Goal: Task Accomplishment & Management: Manage account settings

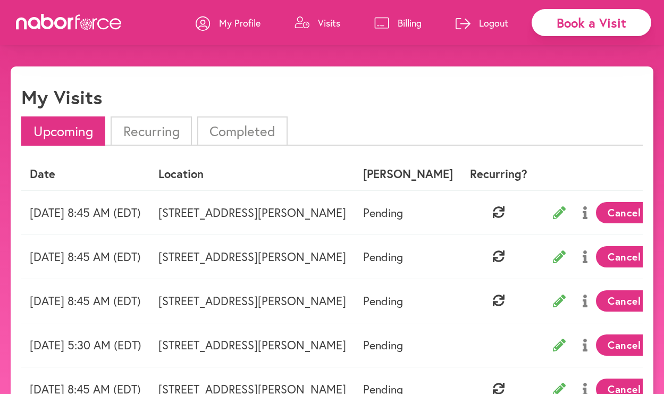
click at [235, 131] on li "Completed" at bounding box center [242, 130] width 90 height 29
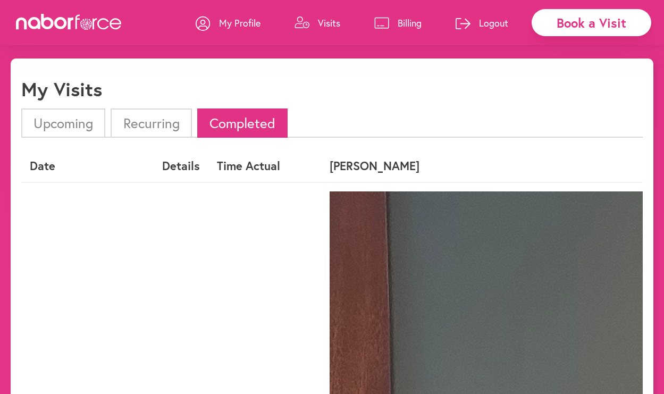
scroll to position [117, 0]
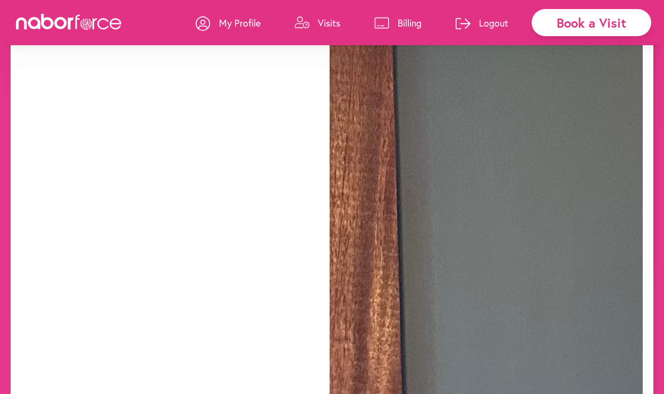
scroll to position [436, 0]
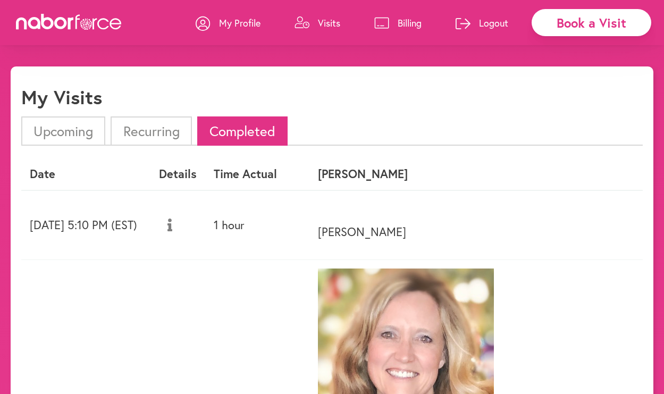
scroll to position [0, 0]
click at [400, 22] on p "Billing" at bounding box center [410, 22] width 24 height 13
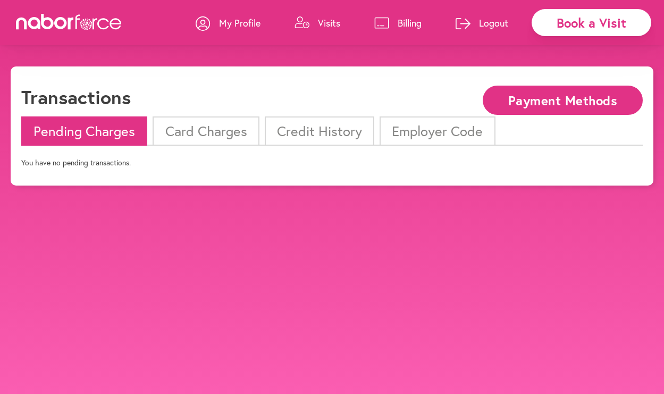
click at [311, 131] on li "Credit History" at bounding box center [320, 130] width 110 height 29
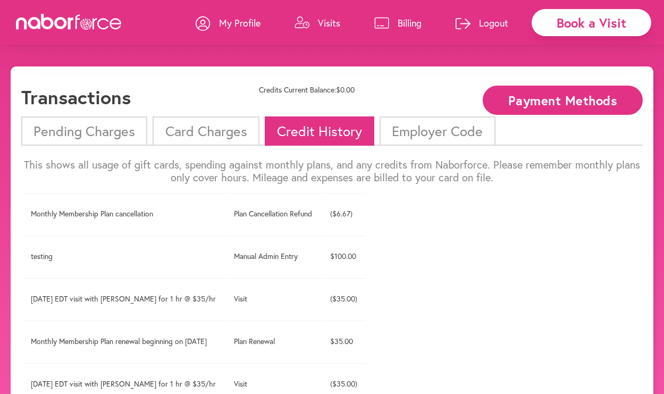
click at [218, 141] on li "Card Charges" at bounding box center [206, 130] width 106 height 29
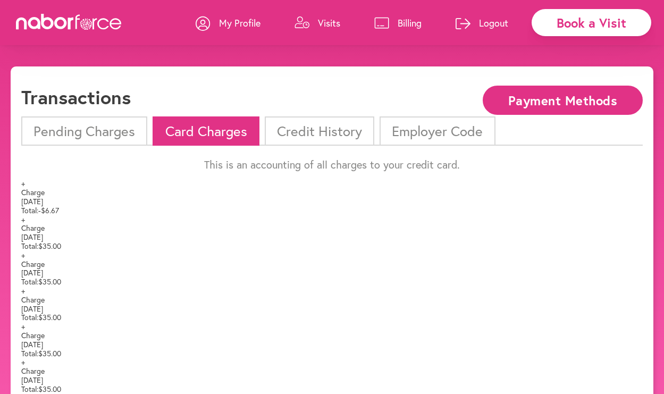
click at [25, 188] on span "+" at bounding box center [23, 183] width 4 height 10
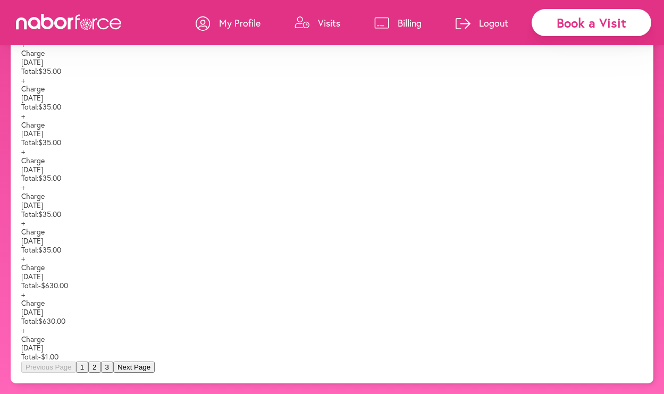
scroll to position [395, 0]
click at [25, 289] on span "+" at bounding box center [23, 294] width 4 height 10
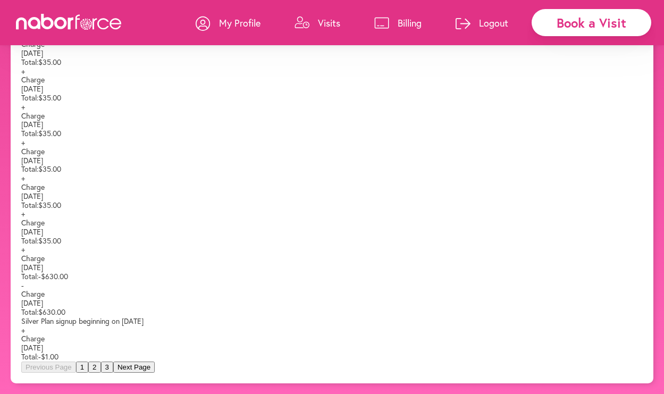
click at [24, 280] on span "-" at bounding box center [22, 285] width 3 height 10
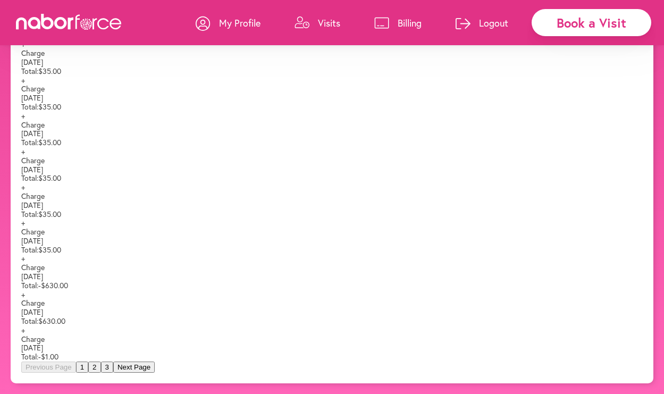
click at [25, 218] on span "+" at bounding box center [23, 223] width 4 height 10
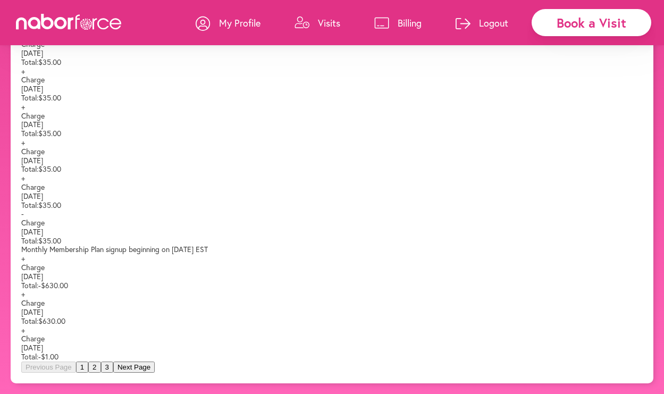
click at [24, 209] on span "-" at bounding box center [22, 214] width 3 height 10
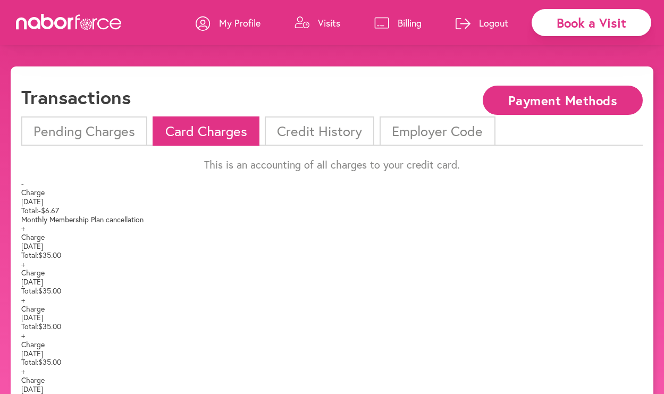
scroll to position [0, 0]
click at [103, 132] on li "Pending Charges" at bounding box center [84, 130] width 126 height 29
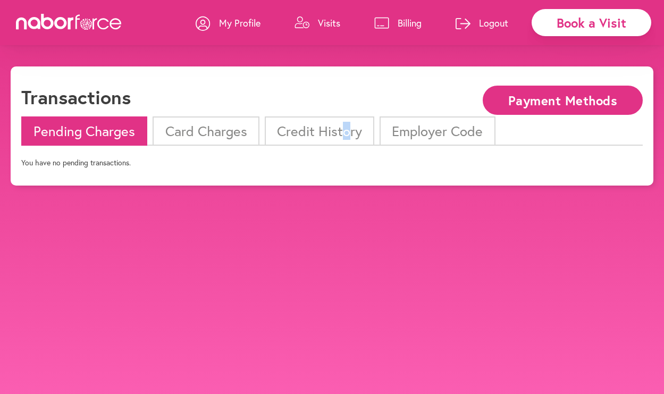
click at [345, 134] on li "Credit History" at bounding box center [320, 130] width 110 height 29
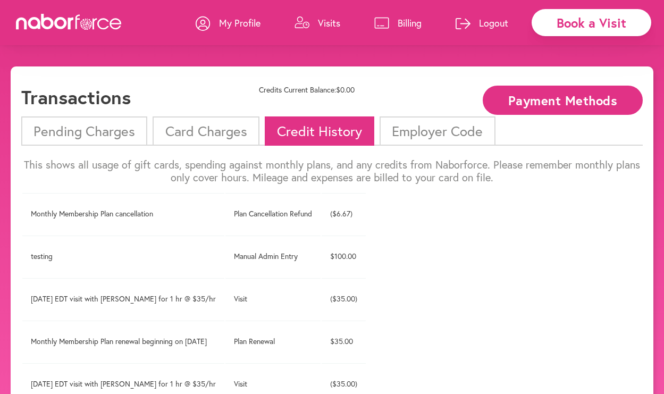
click at [224, 124] on li "Card Charges" at bounding box center [206, 130] width 106 height 29
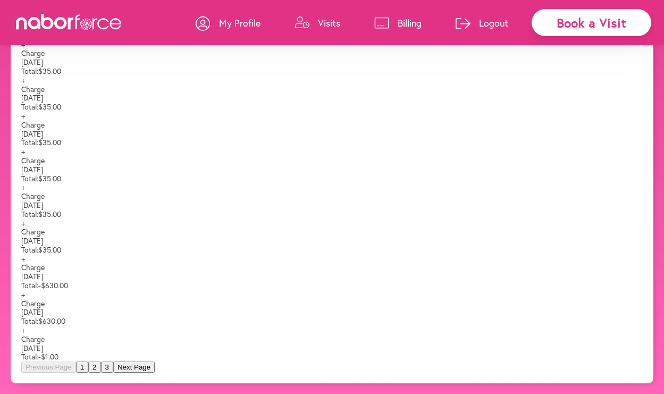
scroll to position [367, 0]
click at [101, 362] on button "2" at bounding box center [94, 367] width 12 height 11
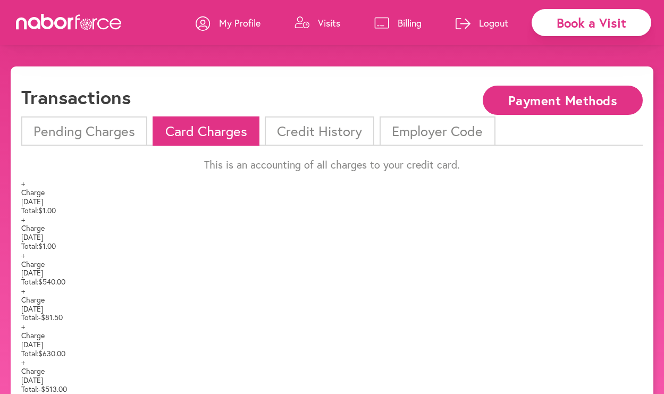
scroll to position [0, 0]
click at [235, 18] on p "My Profile" at bounding box center [239, 22] width 41 height 13
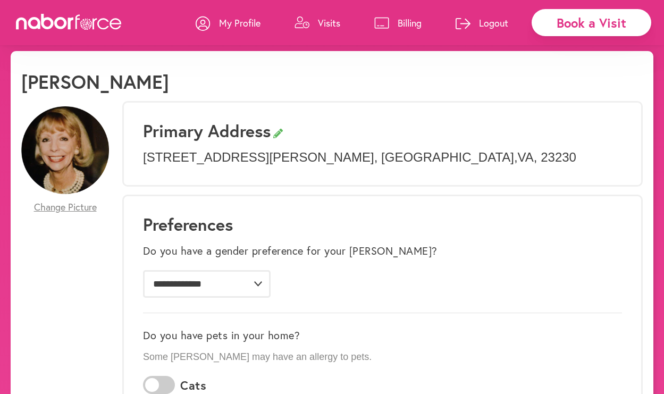
scroll to position [18, 0]
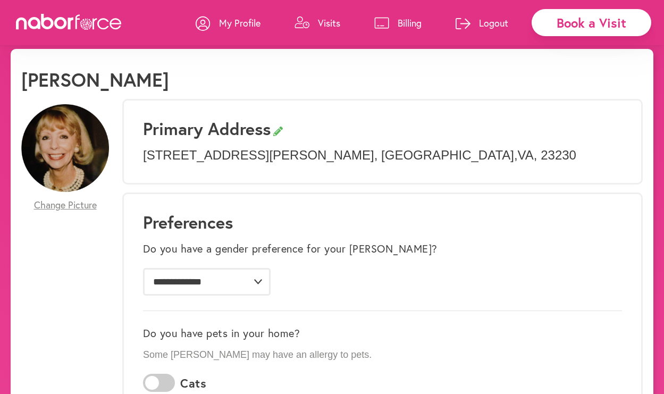
click at [324, 30] on link "Visits" at bounding box center [318, 23] width 46 height 32
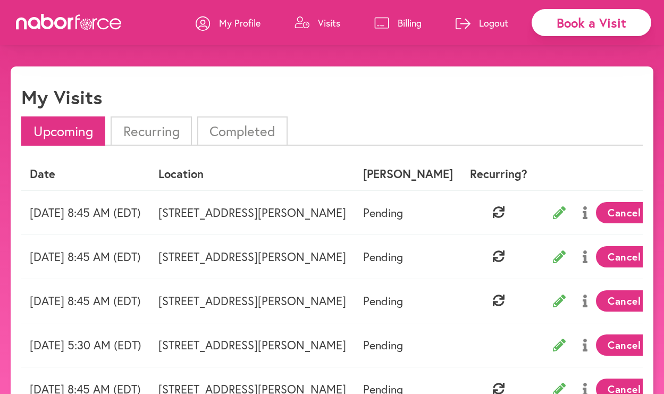
click at [395, 28] on link "Billing" at bounding box center [397, 23] width 47 height 32
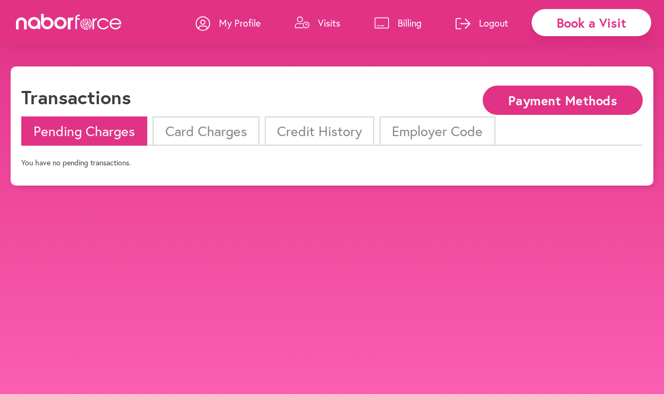
click at [312, 128] on li "Credit History" at bounding box center [320, 130] width 110 height 29
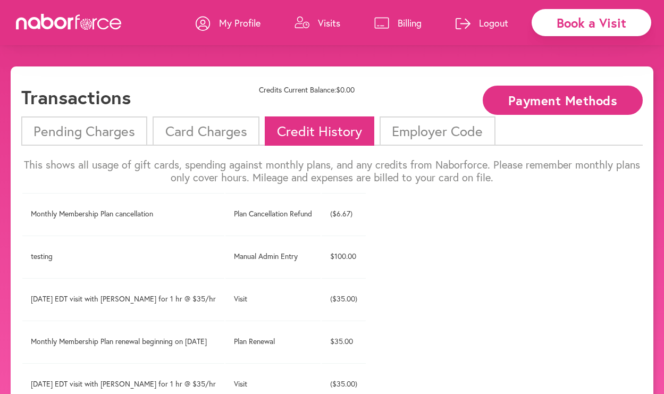
click at [216, 124] on li "Card Charges" at bounding box center [206, 130] width 106 height 29
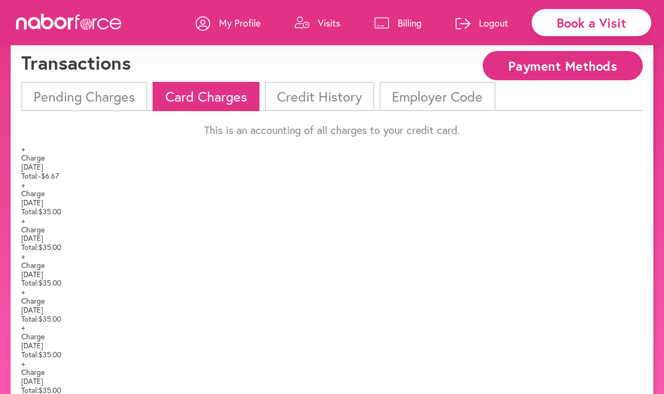
scroll to position [47, 0]
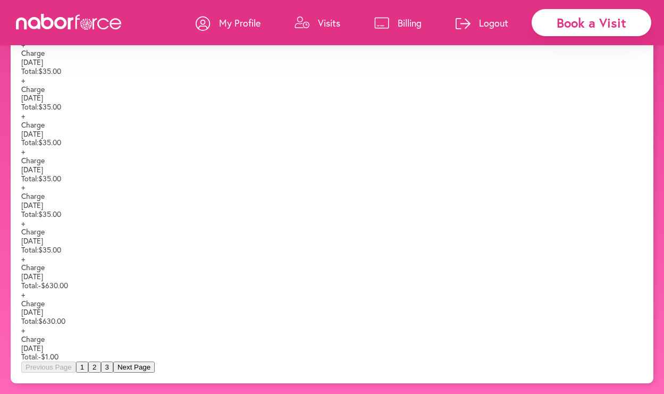
click at [113, 362] on button "3" at bounding box center [107, 367] width 12 height 11
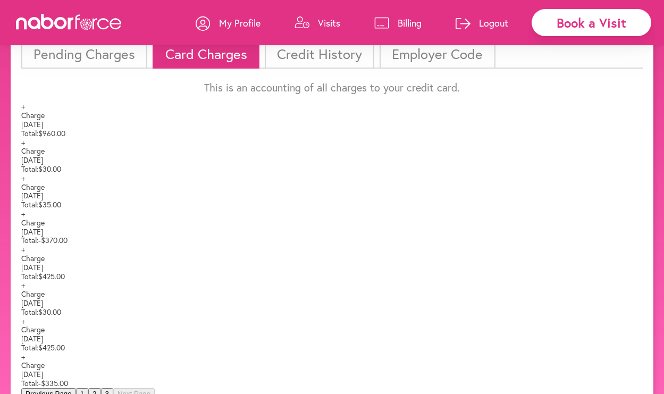
click at [25, 219] on span "+" at bounding box center [23, 214] width 4 height 10
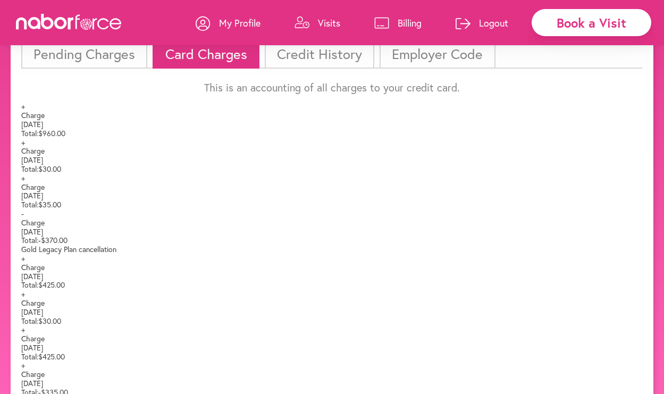
click at [24, 219] on span "-" at bounding box center [22, 214] width 3 height 10
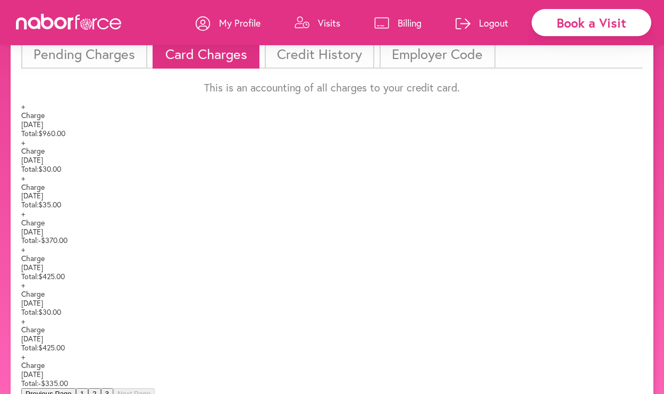
click at [25, 183] on span "+" at bounding box center [23, 178] width 4 height 10
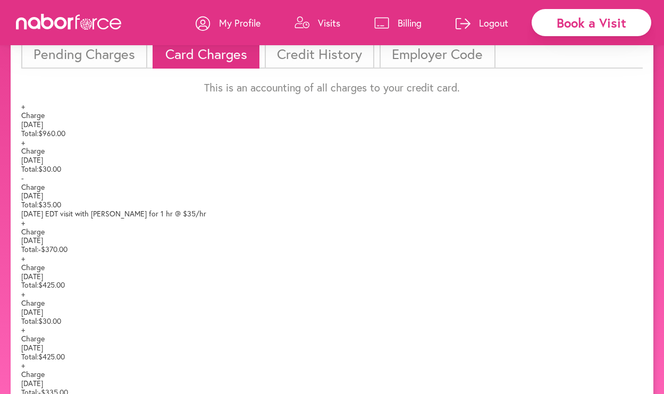
click at [24, 183] on span "-" at bounding box center [22, 178] width 3 height 10
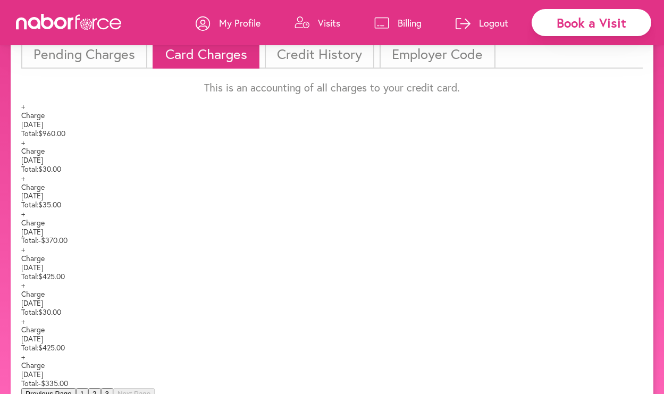
click at [110, 59] on li "Pending Charges" at bounding box center [84, 53] width 126 height 29
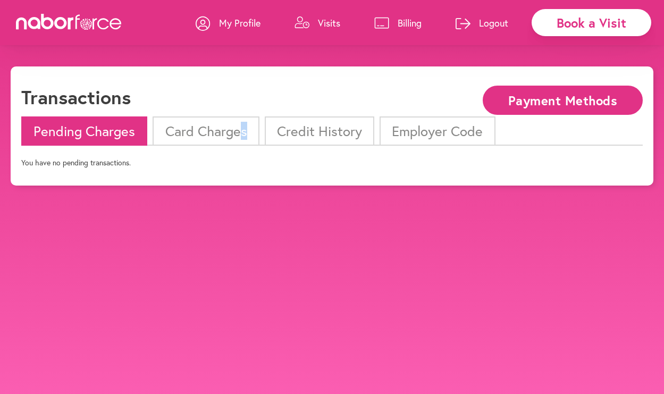
click at [243, 140] on li "Card Charges" at bounding box center [206, 130] width 106 height 29
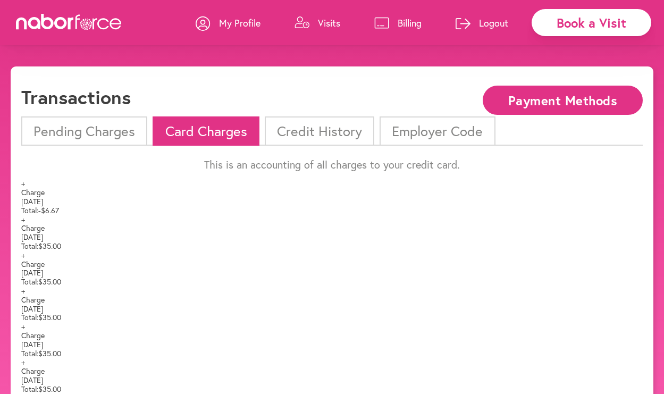
click at [304, 140] on li "Credit History" at bounding box center [320, 130] width 110 height 29
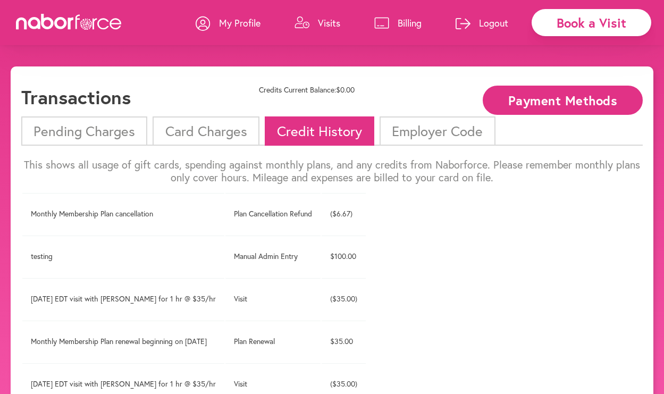
click at [222, 136] on li "Card Charges" at bounding box center [206, 130] width 106 height 29
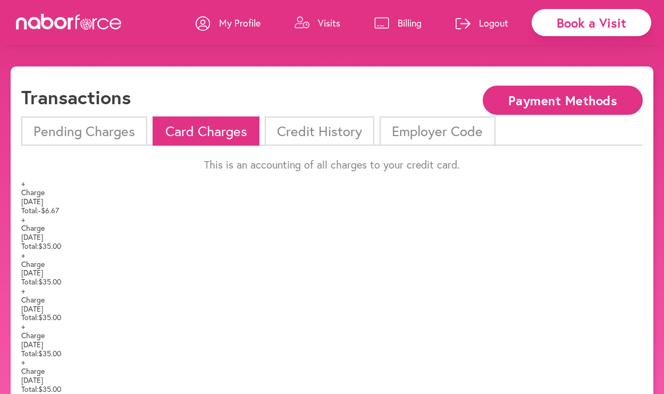
click at [308, 27] on icon at bounding box center [302, 23] width 14 height 12
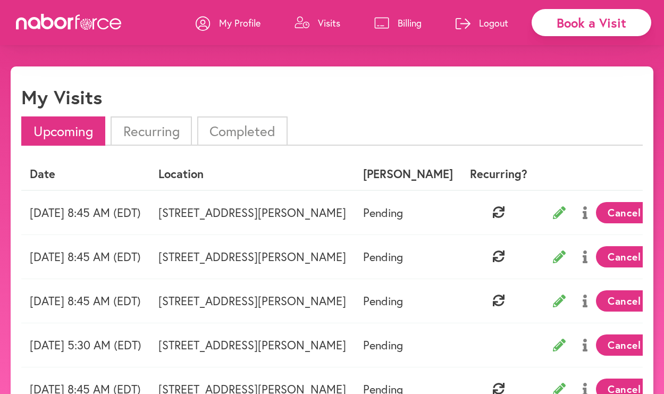
click at [409, 15] on link "Billing" at bounding box center [397, 23] width 47 height 32
